Goal: Information Seeking & Learning: Learn about a topic

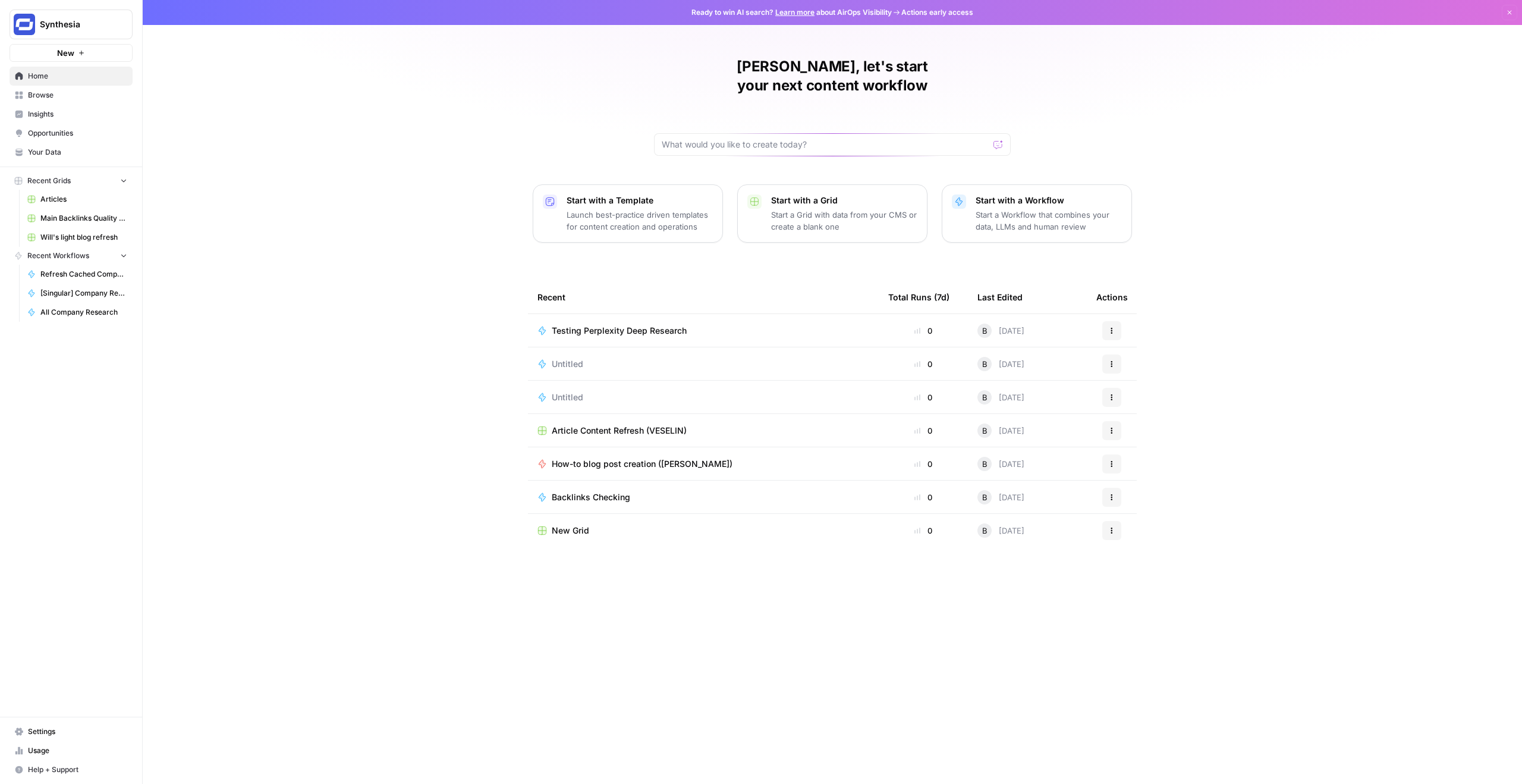
click at [307, 129] on div "[PERSON_NAME], let's start your next content workflow Start with a Template Lau…" at bounding box center [832, 392] width 1380 height 784
click at [60, 116] on span "Insights" at bounding box center [78, 114] width 100 height 11
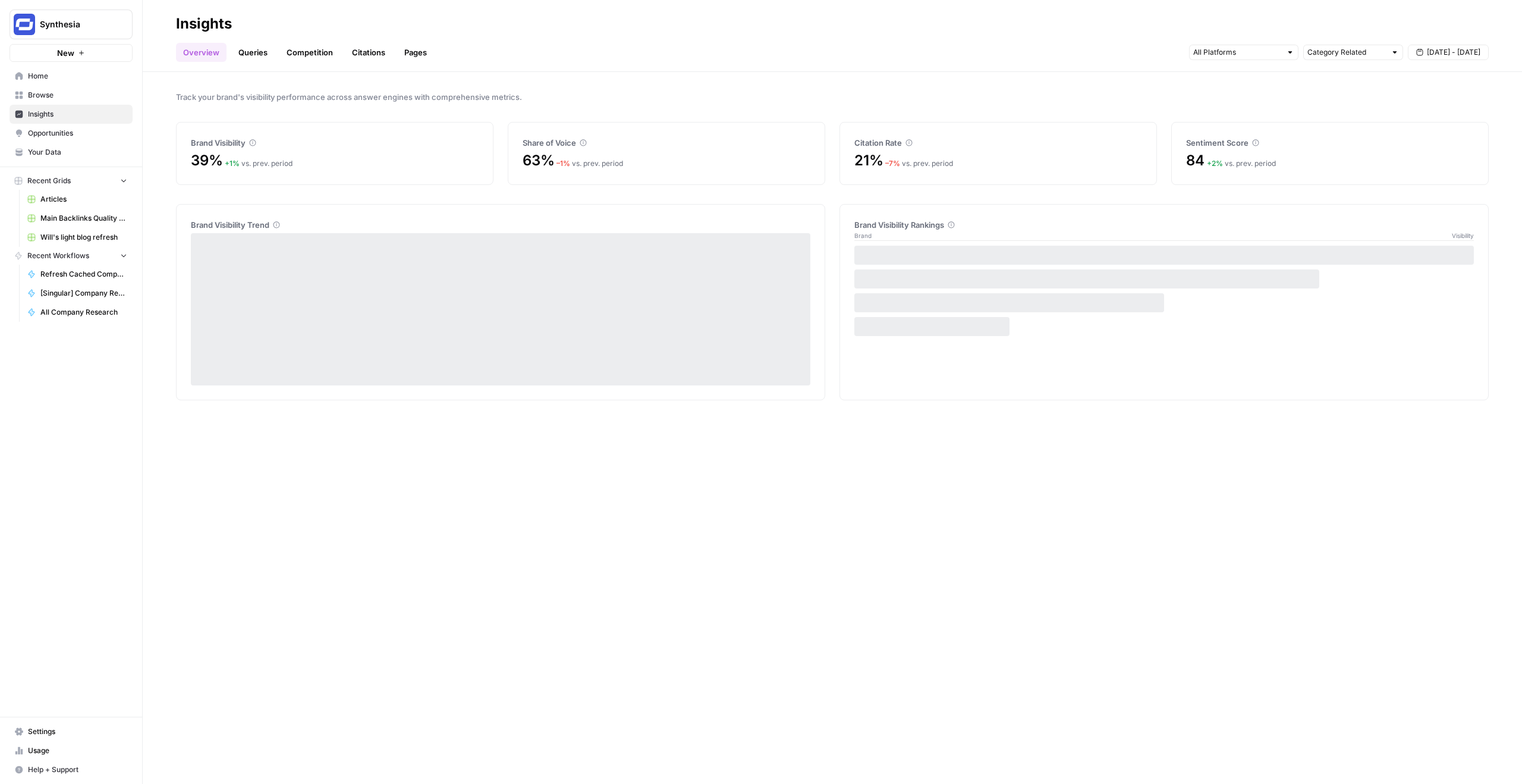
click at [288, 44] on link "Competition" at bounding box center [309, 52] width 60 height 19
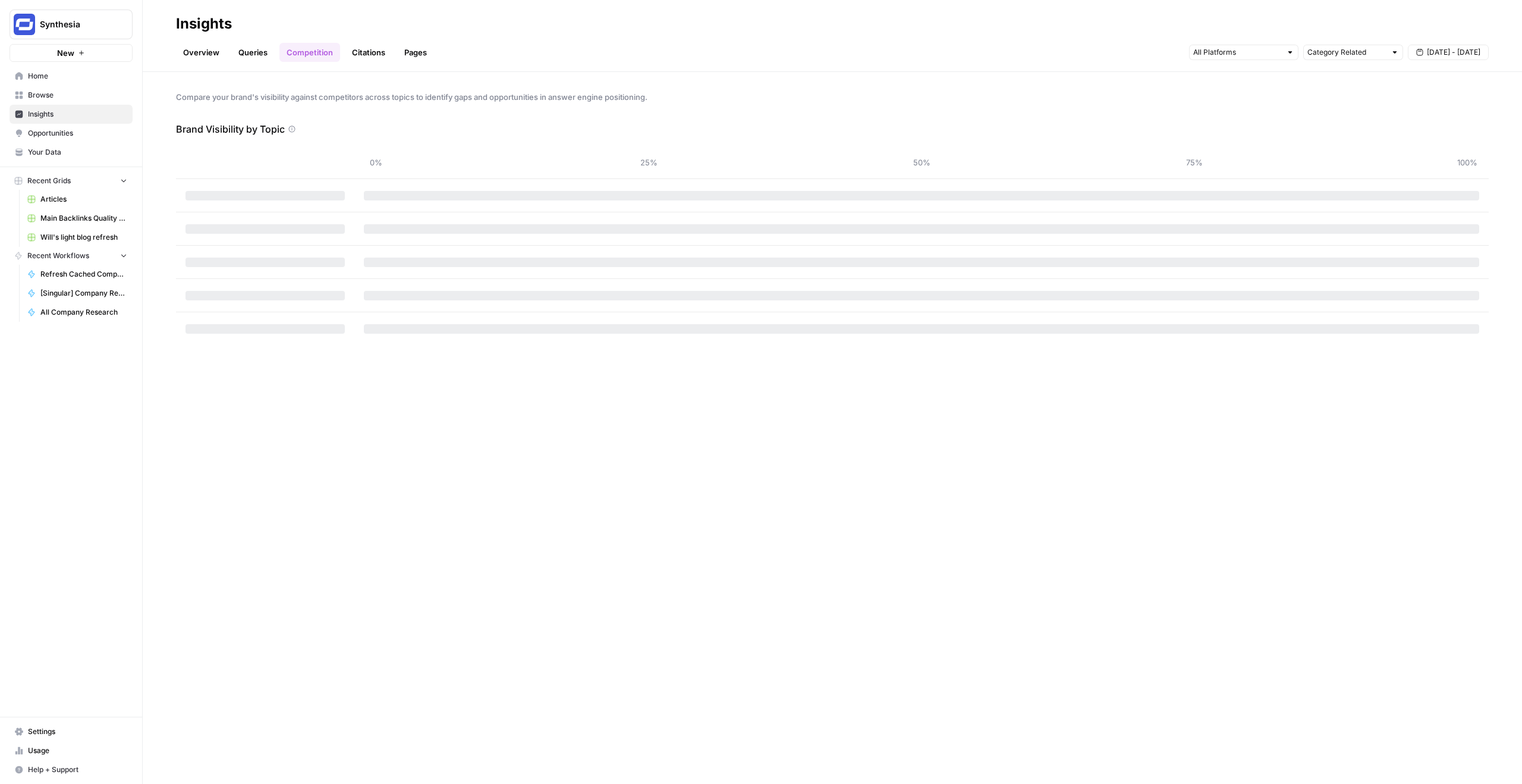
click at [362, 49] on link "Citations" at bounding box center [368, 52] width 47 height 19
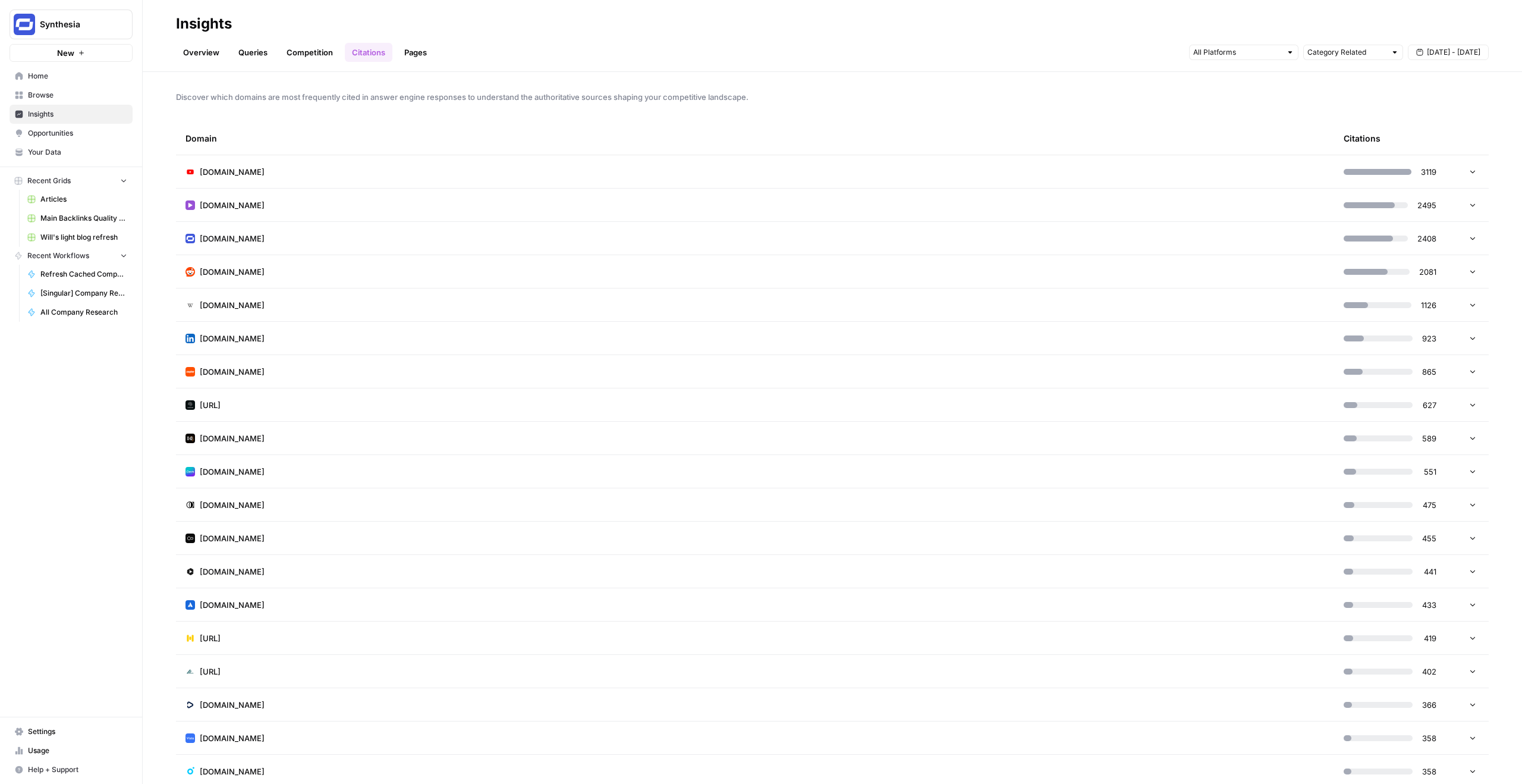
click at [1051, 159] on td "[DOMAIN_NAME]" at bounding box center [755, 171] width 1159 height 33
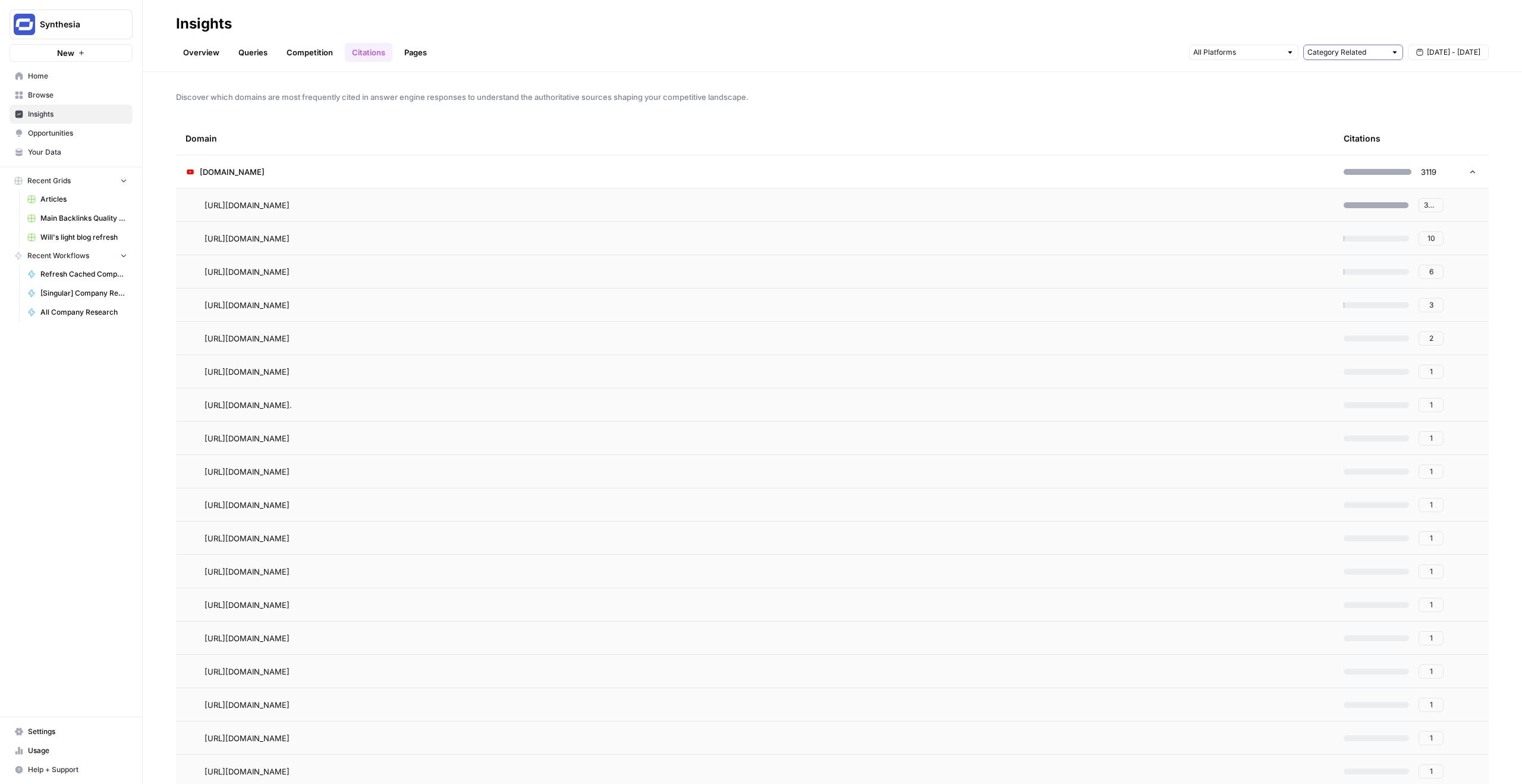
click at [1347, 57] on input "text" at bounding box center [1347, 52] width 78 height 12
type input "Category Related"
click at [1274, 52] on input "text" at bounding box center [1237, 52] width 88 height 12
click at [1292, 73] on button "Gemini" at bounding box center [1244, 78] width 99 height 17
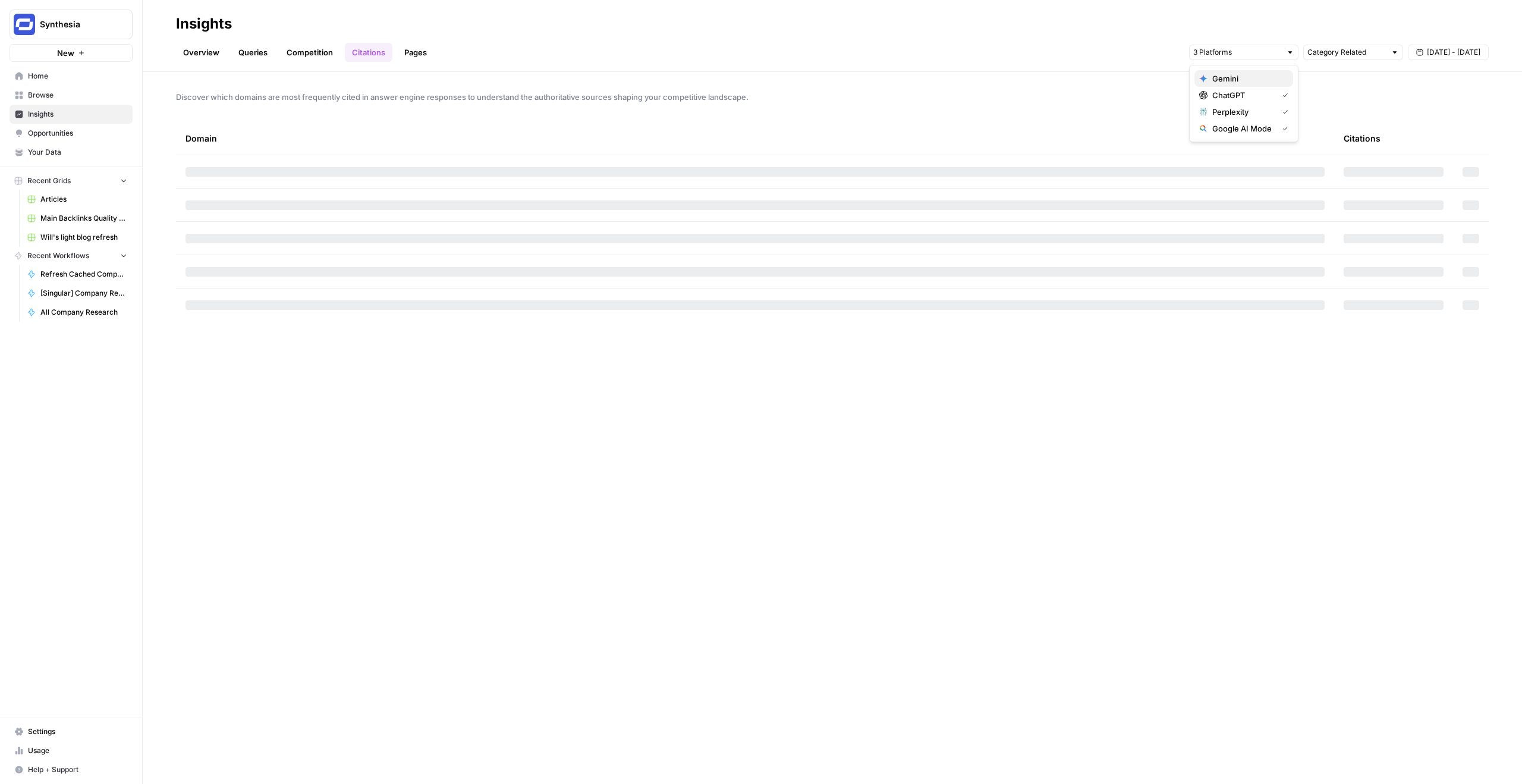
click at [1287, 75] on div "Gemini" at bounding box center [1244, 78] width 89 height 12
click at [1277, 85] on button "Gemini" at bounding box center [1244, 78] width 99 height 17
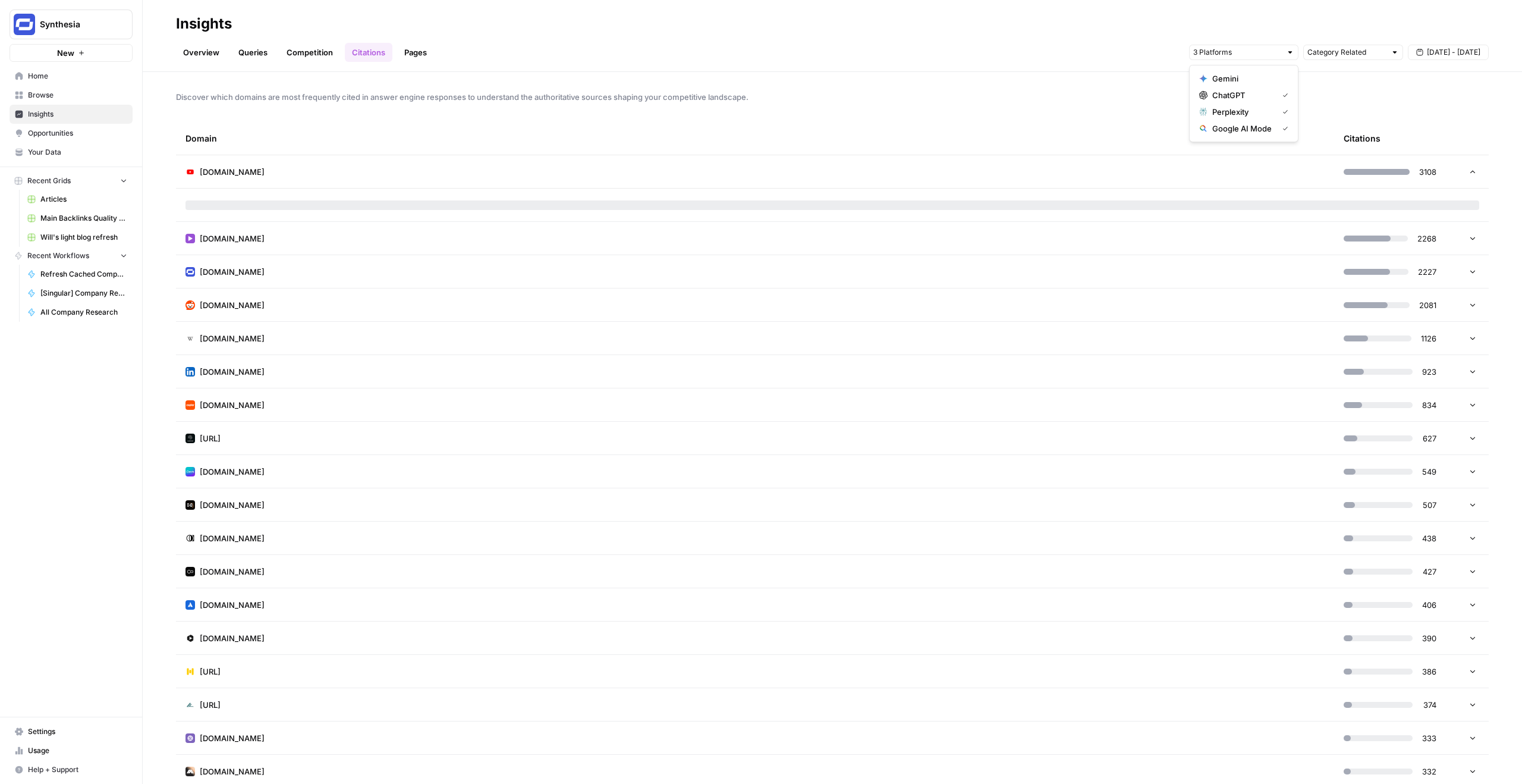
click at [1271, 95] on span "ChatGPT" at bounding box center [1243, 95] width 60 height 12
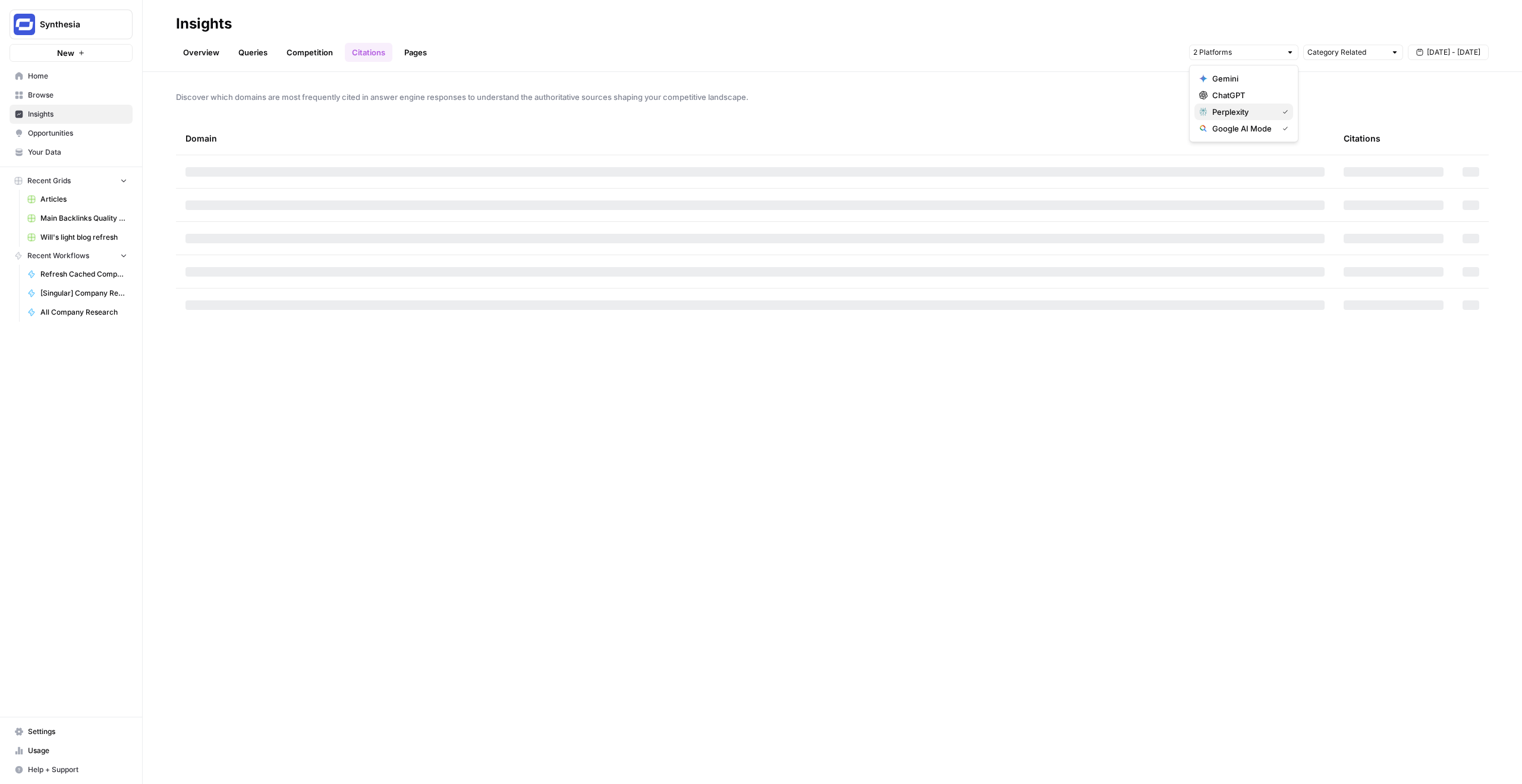
click at [1268, 105] on button "Perplexity" at bounding box center [1244, 111] width 99 height 17
click at [1091, 60] on div "Overview Queries Competition Citations Pages Category Related [DATE] - [DATE]" at bounding box center [833, 48] width 1313 height 29
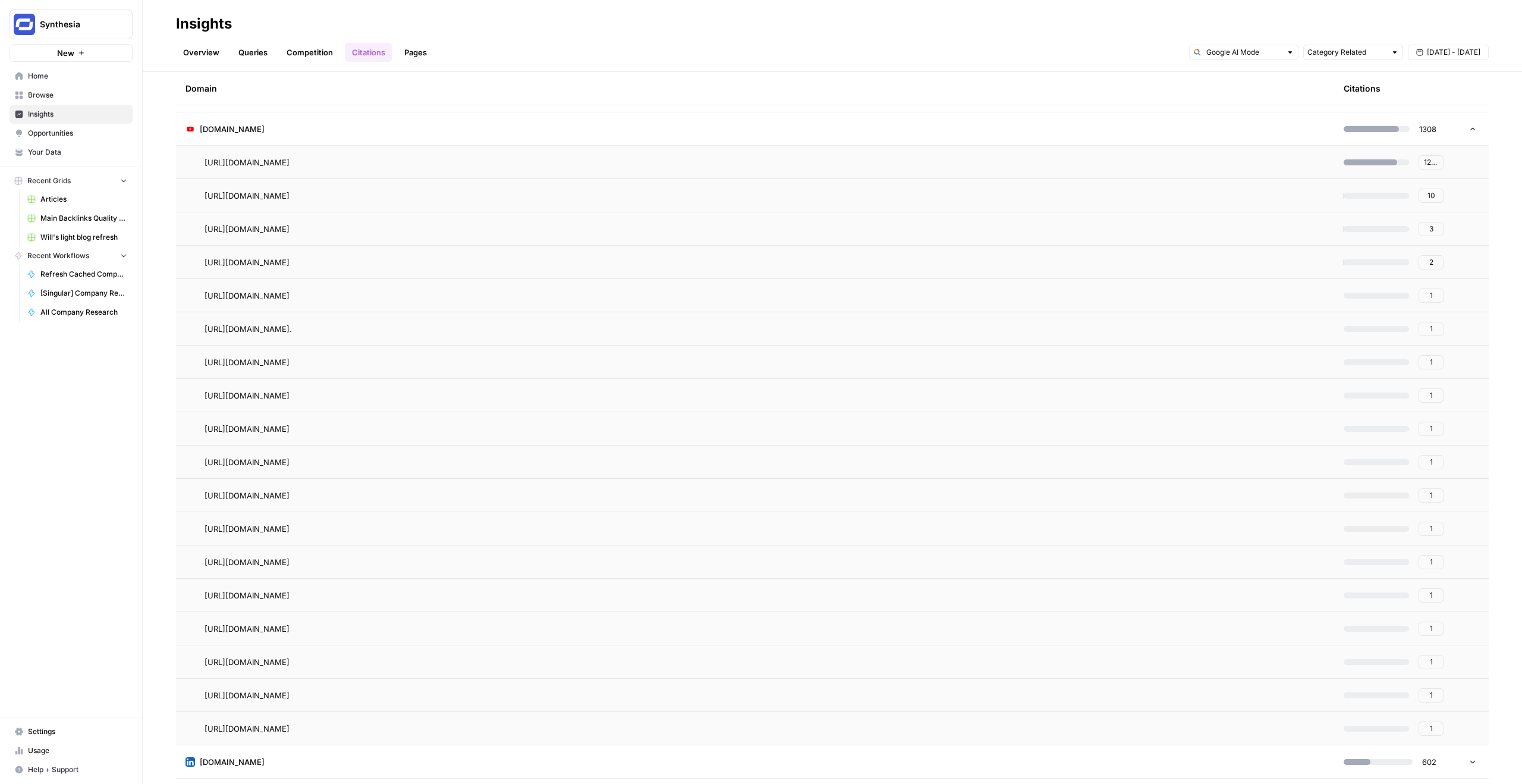
scroll to position [109, 0]
click at [1427, 197] on button "10" at bounding box center [1431, 196] width 25 height 14
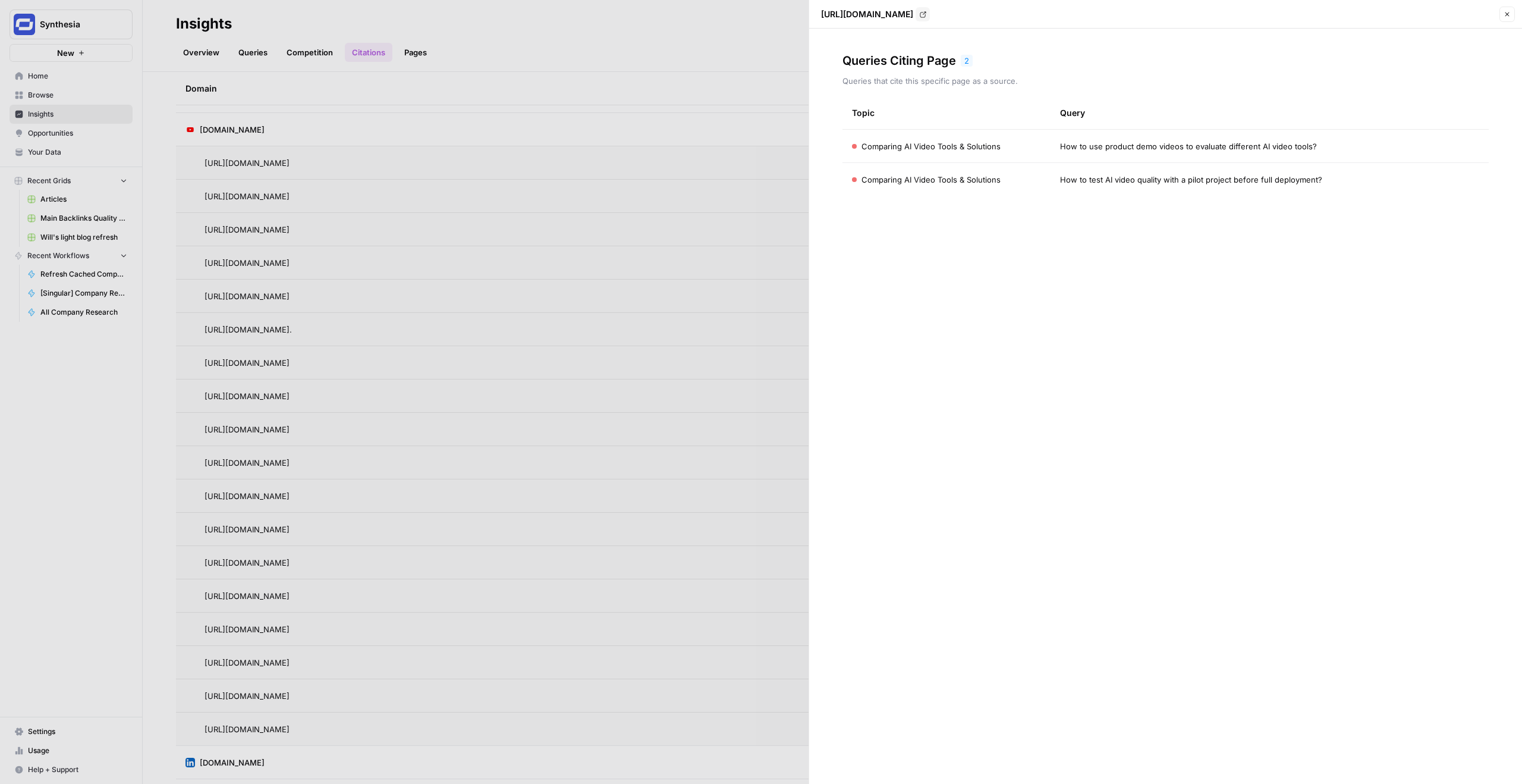
click at [939, 144] on span "Comparing AI Video Tools & Solutions" at bounding box center [931, 146] width 139 height 12
click at [1071, 156] on td "How to use product demo videos to evaluate different AI video tools?" at bounding box center [1270, 146] width 438 height 33
click at [1079, 150] on span "How to use product demo videos to evaluate different AI video tools?" at bounding box center [1188, 146] width 257 height 12
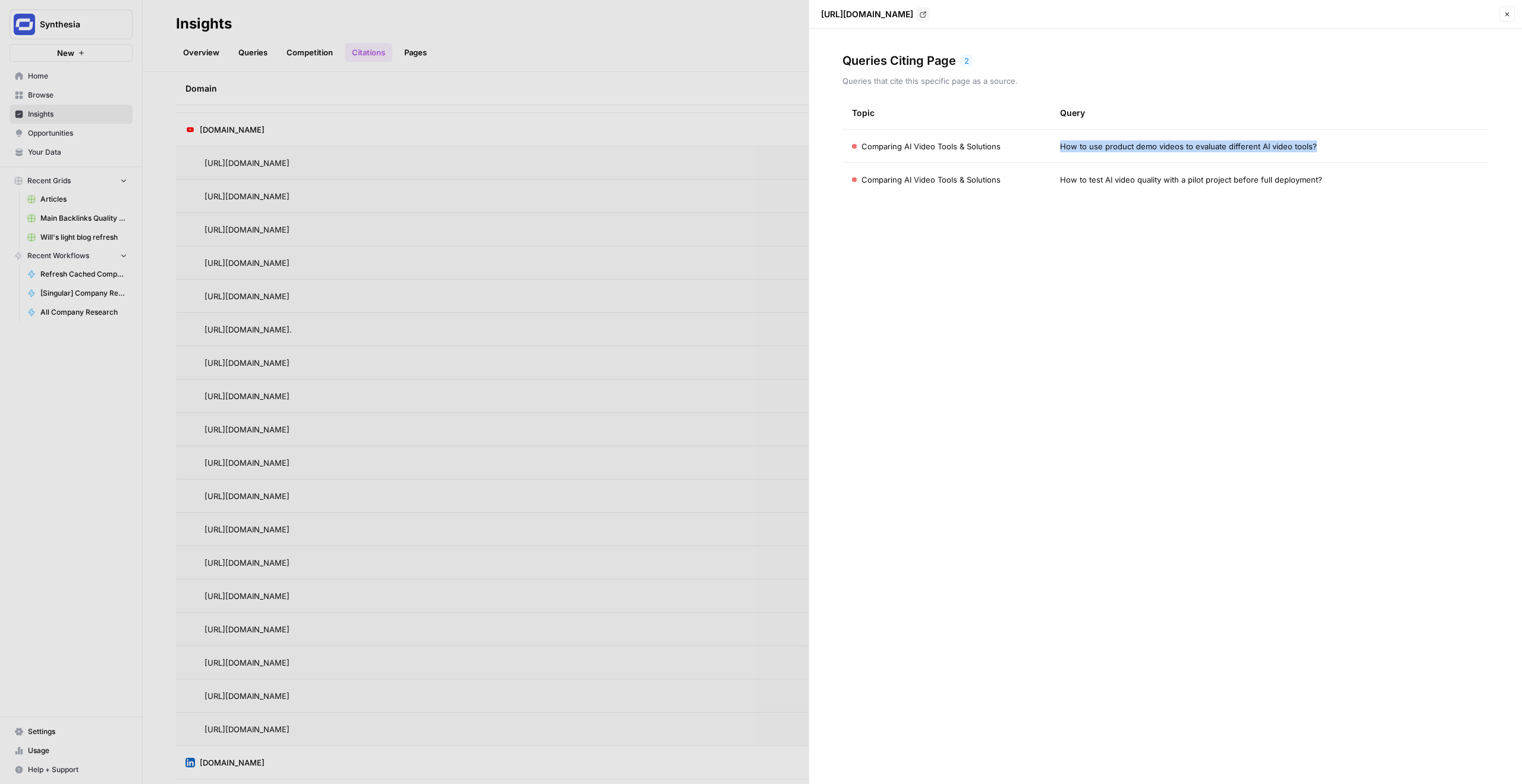
copy span "How to use product demo videos to evaluate different AI video tools?"
